Goal: Check status

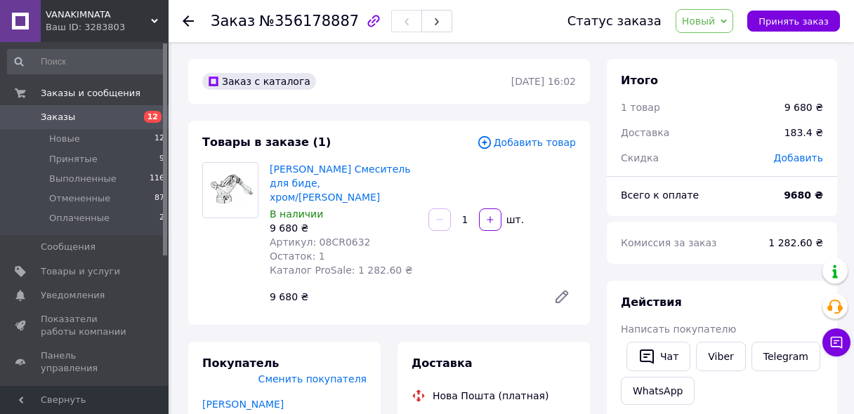
scroll to position [225, 0]
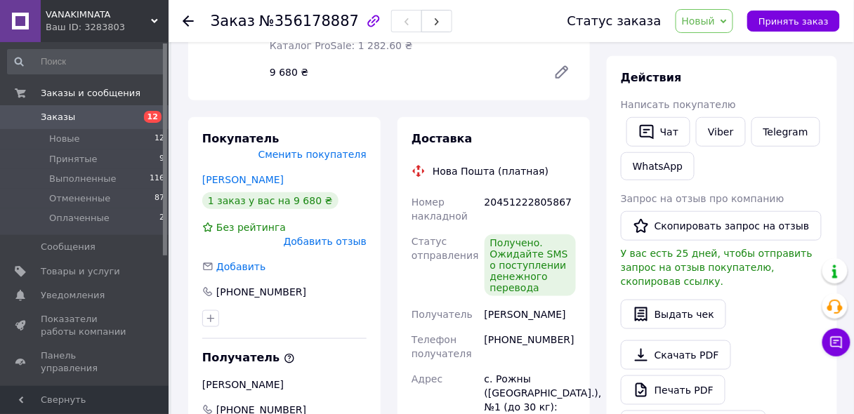
click at [60, 116] on span "Заказы" at bounding box center [58, 117] width 34 height 13
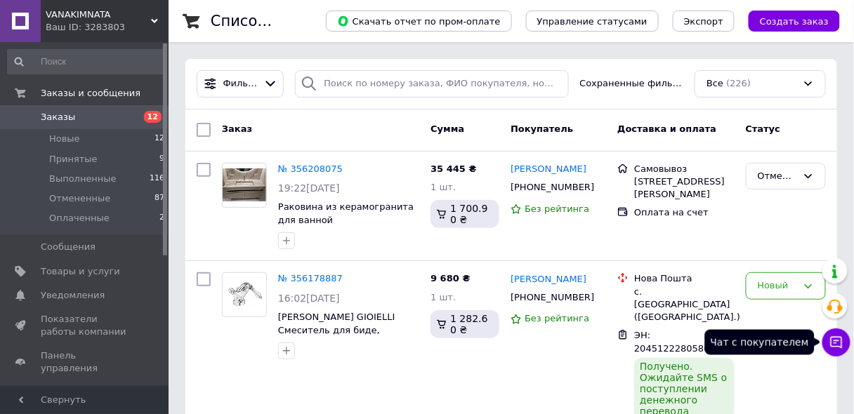
click at [836, 340] on icon at bounding box center [836, 343] width 12 height 12
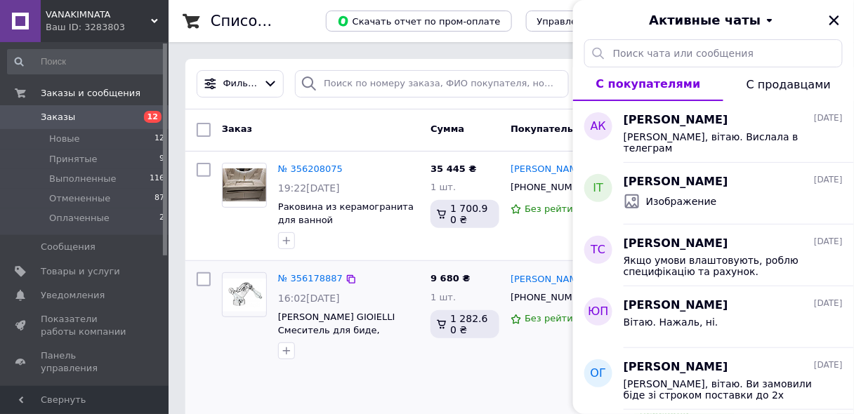
click at [354, 369] on div "№ 356178887 16:02[DATE] [PERSON_NAME] GIOIELLI Смеситель для биде, хром/Swarovs…" at bounding box center [320, 362] width 208 height 190
click at [832, 19] on icon "Закрыть" at bounding box center [834, 20] width 10 height 10
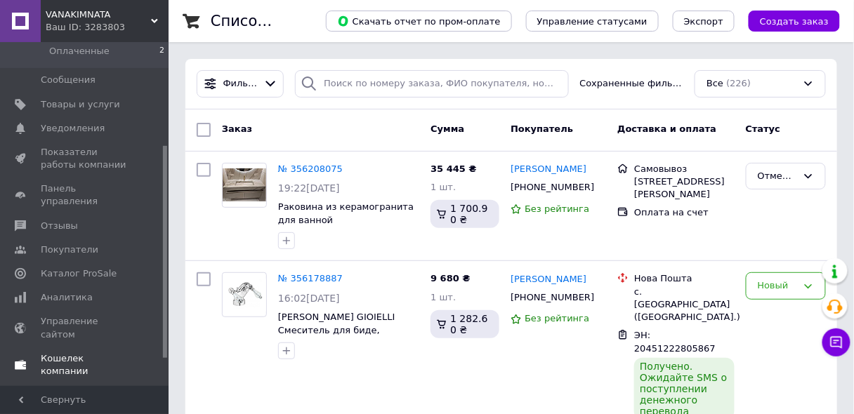
scroll to position [168, 0]
